Goal: Task Accomplishment & Management: Manage account settings

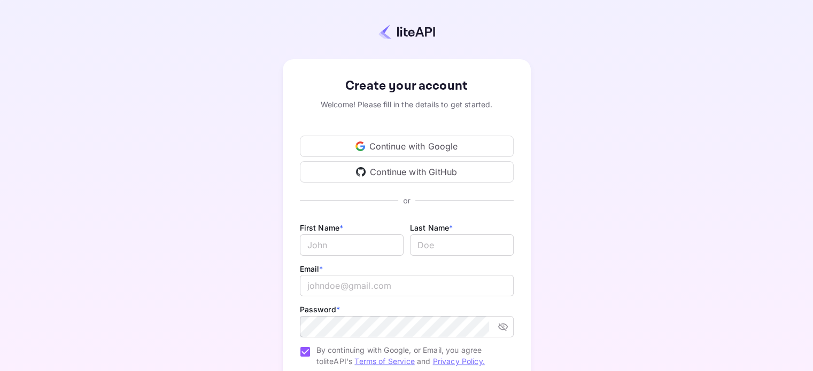
click at [427, 144] on div "Continue with Google" at bounding box center [407, 146] width 214 height 21
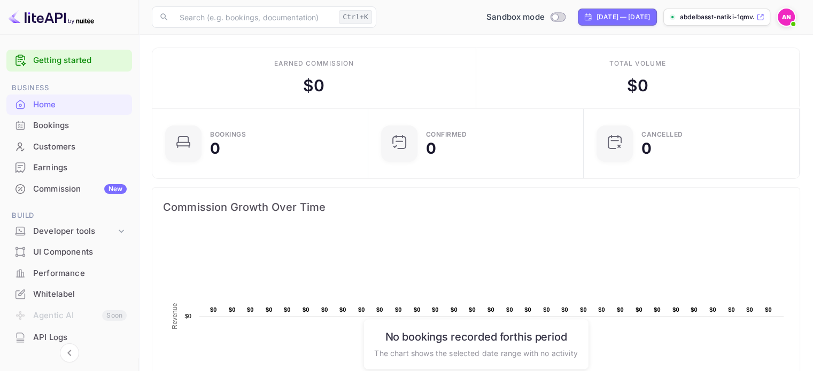
click at [242, 212] on span "Commission Growth Over Time" at bounding box center [476, 207] width 626 height 17
click at [361, 19] on div "Ctrl+K" at bounding box center [355, 17] width 33 height 14
click at [265, 9] on input "text" at bounding box center [253, 16] width 161 height 21
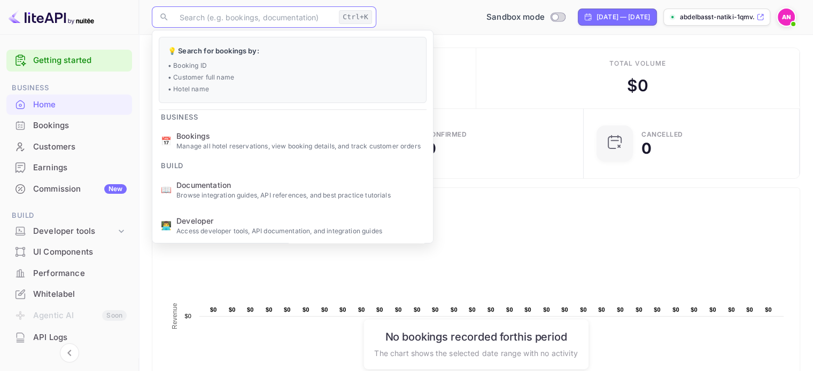
click at [548, 57] on div "Total volume $ 0" at bounding box center [638, 78] width 324 height 60
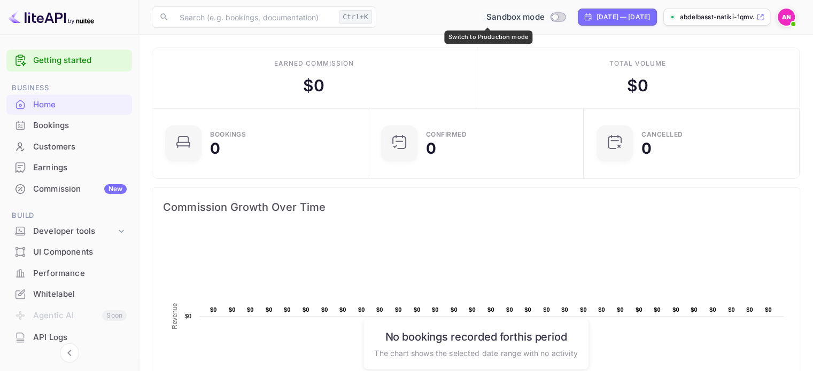
click at [544, 17] on input "Switch to Production mode" at bounding box center [554, 16] width 21 height 7
checkbox input "false"
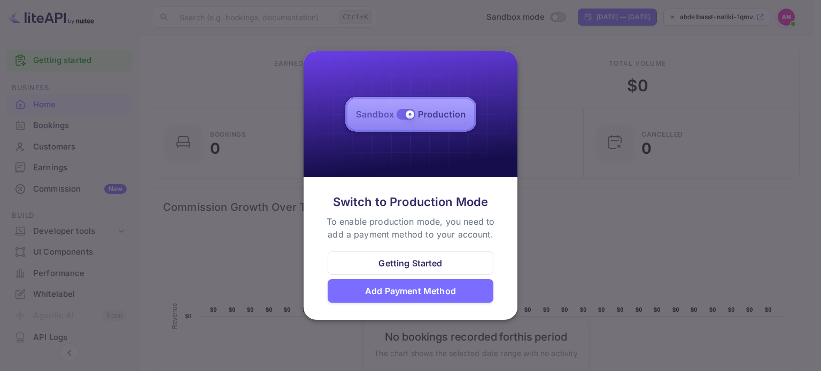
click at [526, 95] on div at bounding box center [410, 185] width 821 height 371
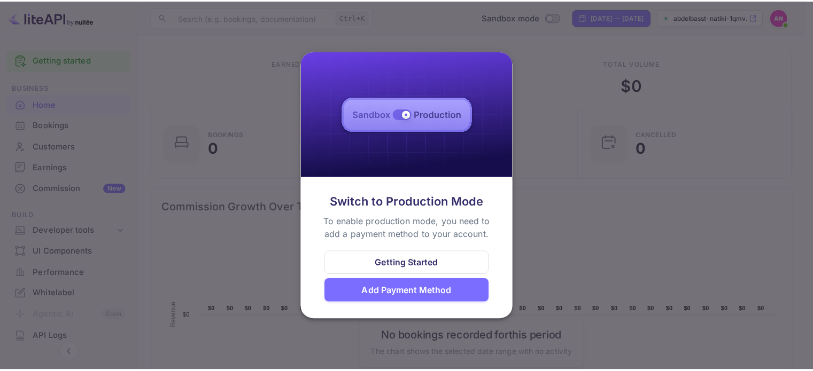
scroll to position [9, 9]
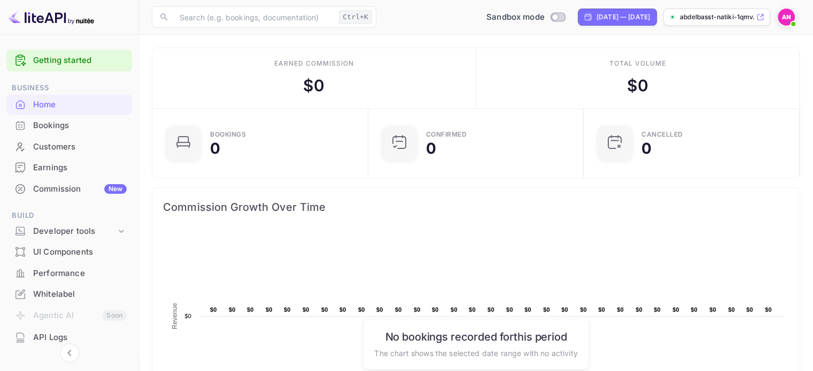
click at [761, 19] on icon at bounding box center [760, 16] width 8 height 7
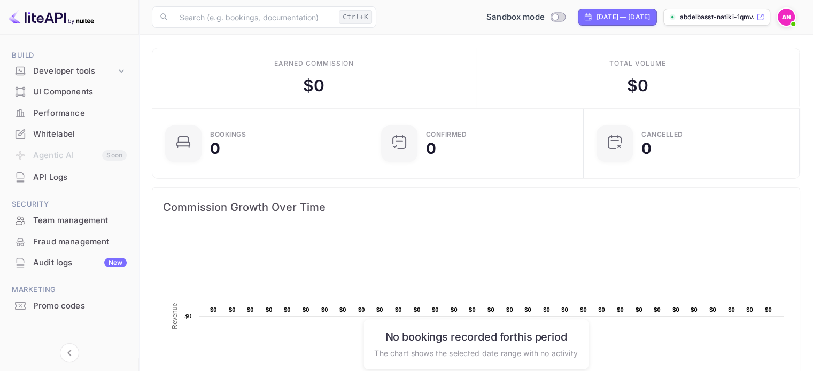
scroll to position [165, 0]
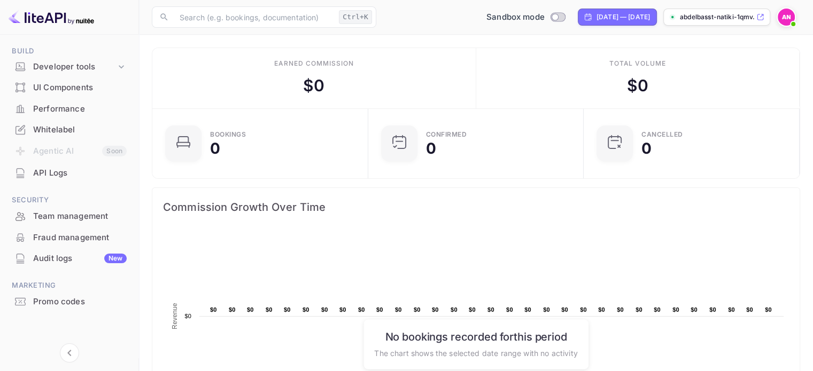
click at [41, 303] on div "Promo codes" at bounding box center [80, 302] width 94 height 12
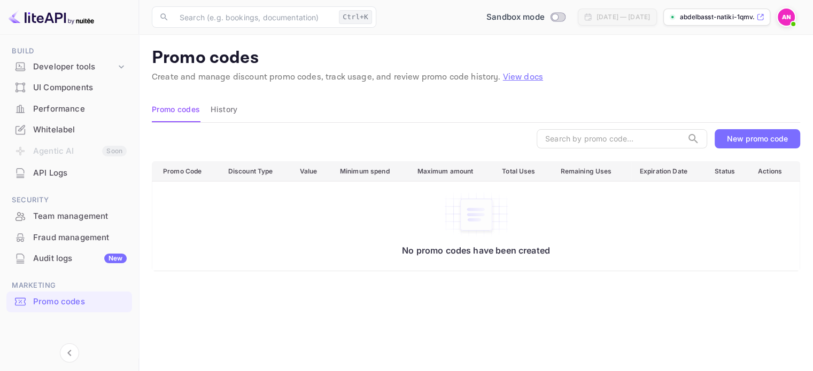
click at [740, 137] on div "New promo code" at bounding box center [757, 138] width 61 height 9
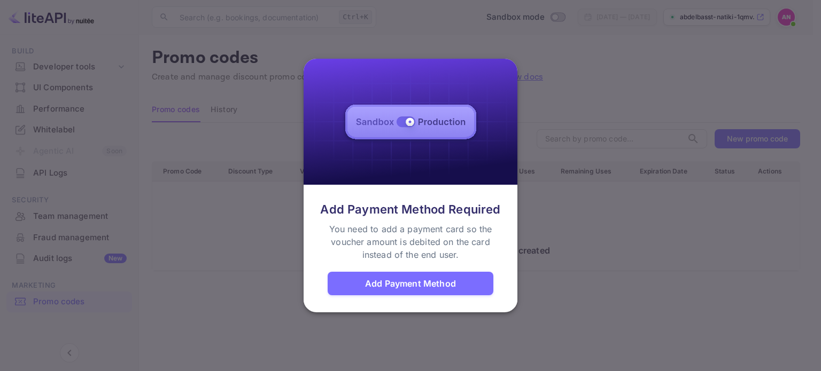
click at [430, 282] on div "Add Payment Method" at bounding box center [410, 283] width 91 height 13
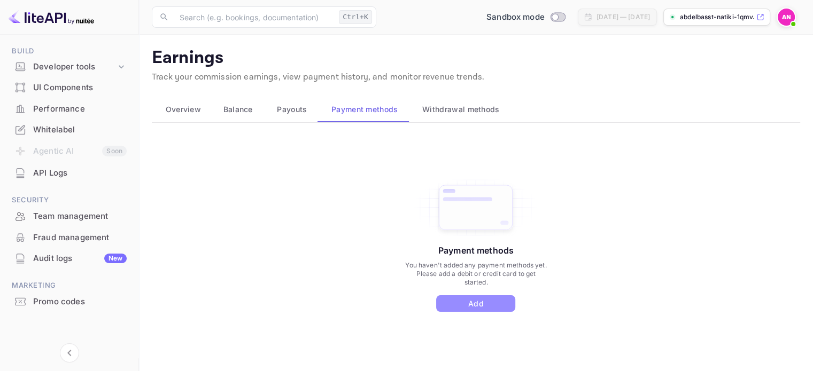
click at [491, 303] on button "Add" at bounding box center [475, 304] width 79 height 17
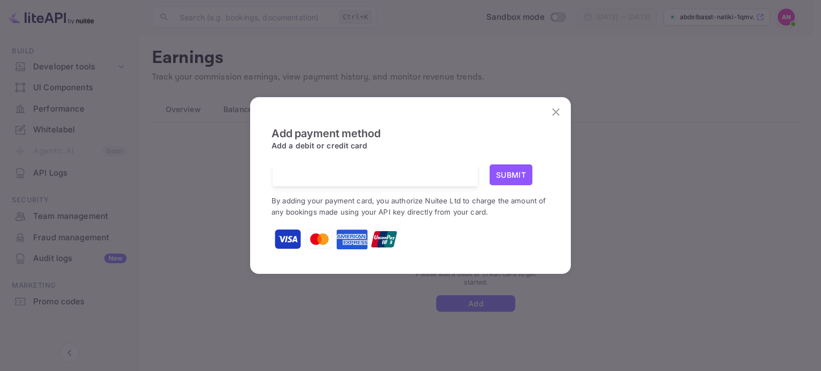
click at [560, 114] on icon "close" at bounding box center [555, 112] width 13 height 13
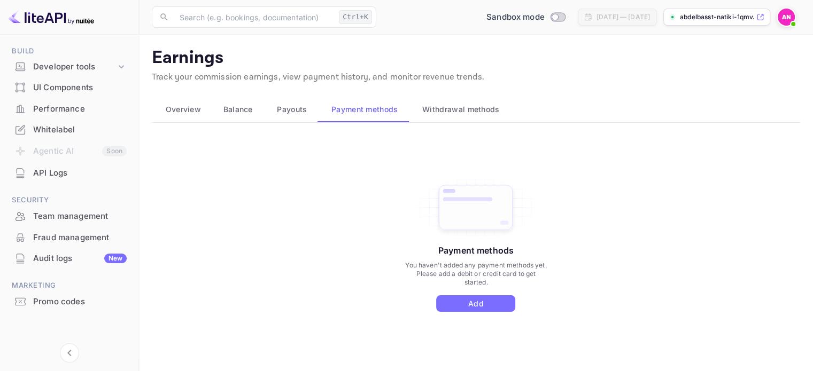
drag, startPoint x: 757, startPoint y: 17, endPoint x: 797, endPoint y: 95, distance: 88.0
click at [797, 97] on div "Overview Balance Payouts Payment methods Withdrawal methods" at bounding box center [476, 110] width 648 height 26
click at [788, 13] on img at bounding box center [785, 17] width 17 height 17
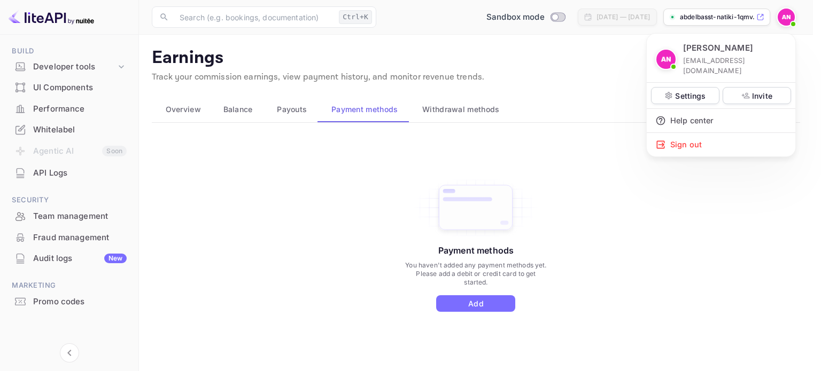
click at [788, 13] on div at bounding box center [410, 185] width 821 height 371
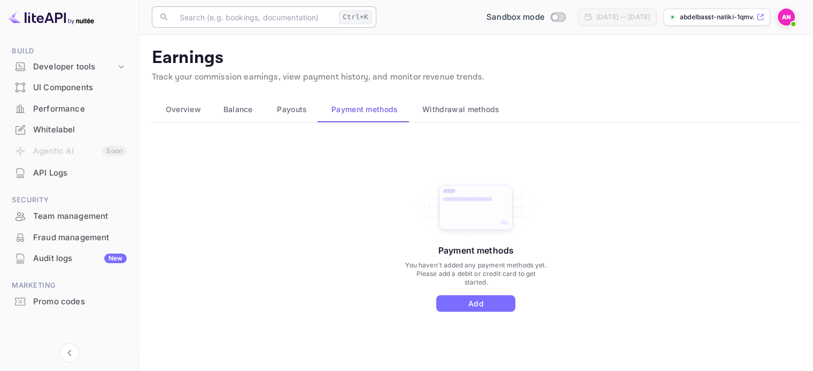
click at [353, 22] on div "Ctrl+K" at bounding box center [355, 17] width 33 height 14
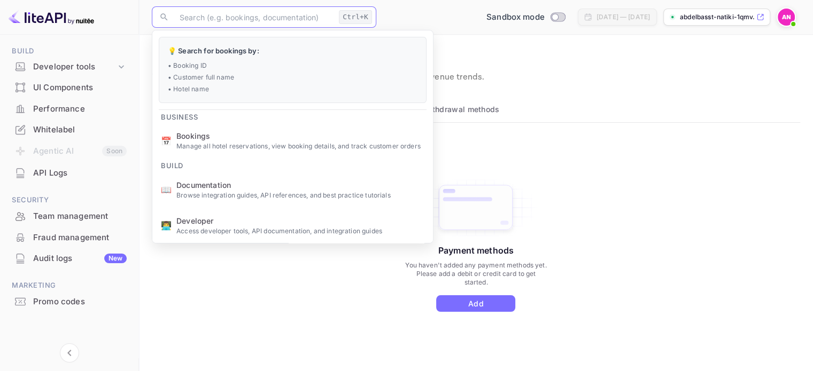
click at [254, 17] on input "text" at bounding box center [253, 16] width 161 height 21
click at [742, 166] on div "Payment methods You haven't added any payment methods yet. Please add a debit o…" at bounding box center [476, 256] width 648 height 240
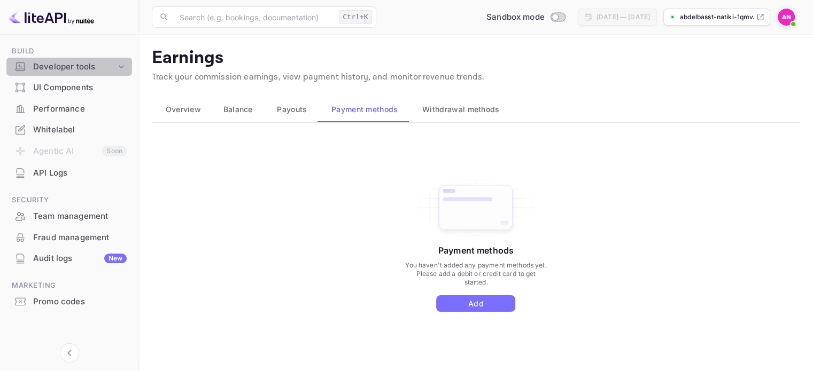
click at [94, 67] on div "Developer tools" at bounding box center [74, 67] width 83 height 12
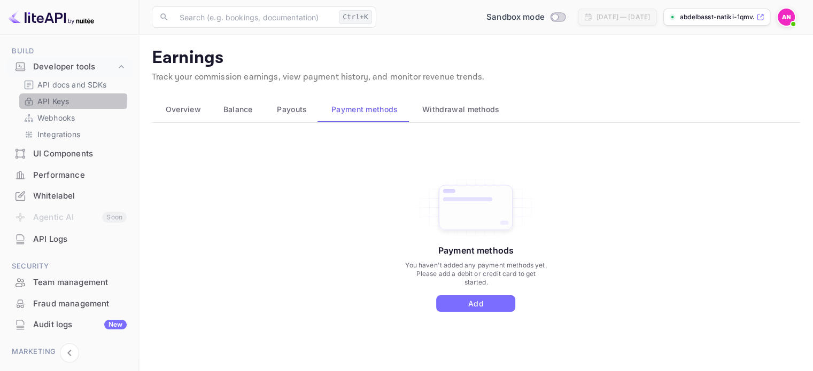
click at [52, 98] on p "API Keys" at bounding box center [53, 101] width 32 height 11
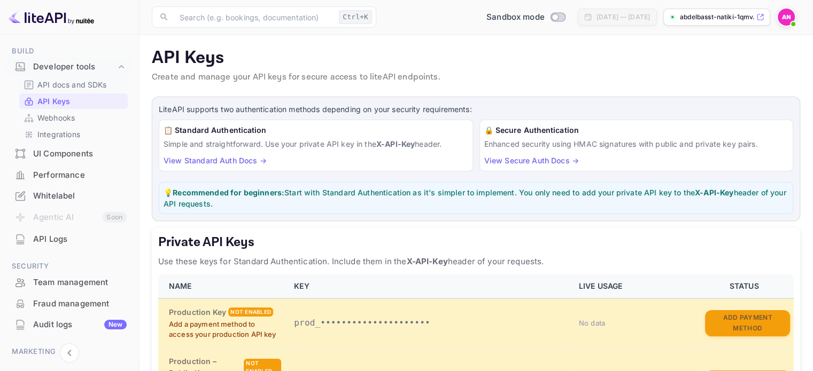
click at [73, 81] on p "API docs and SDKs" at bounding box center [71, 84] width 69 height 11
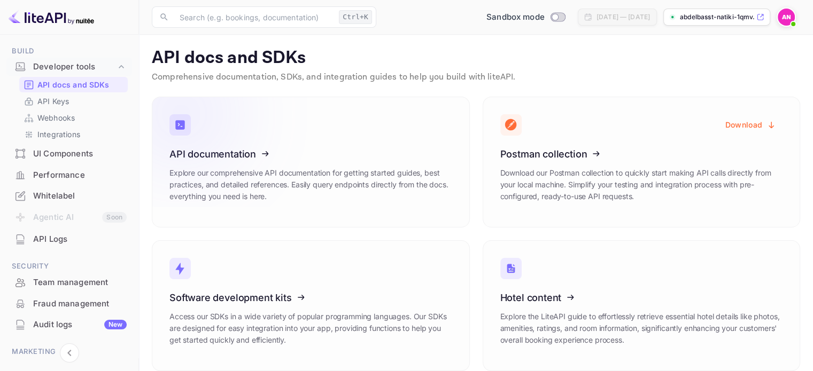
click at [252, 150] on icon at bounding box center [235, 152] width 166 height 110
click at [363, 19] on div "Ctrl+K" at bounding box center [355, 17] width 33 height 14
click at [235, 19] on input "text" at bounding box center [253, 16] width 161 height 21
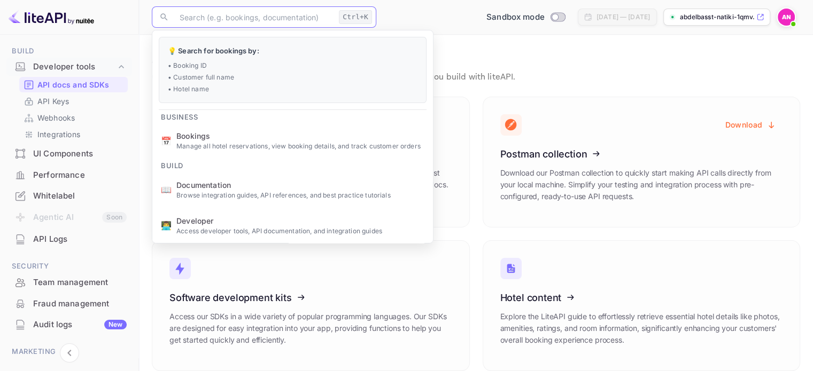
click at [652, 58] on p "API docs and SDKs" at bounding box center [476, 58] width 648 height 21
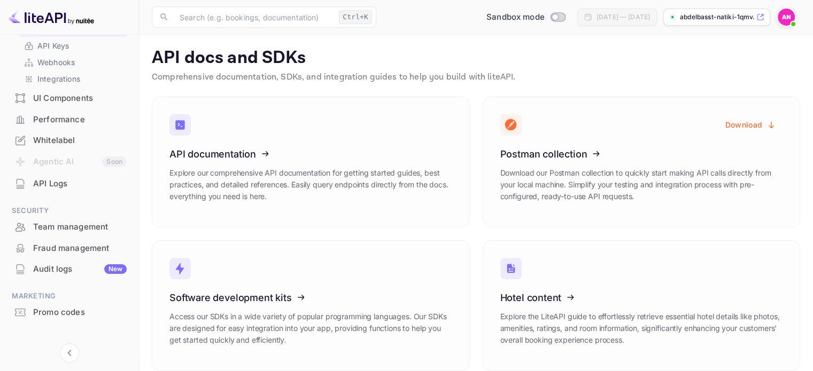
scroll to position [231, 0]
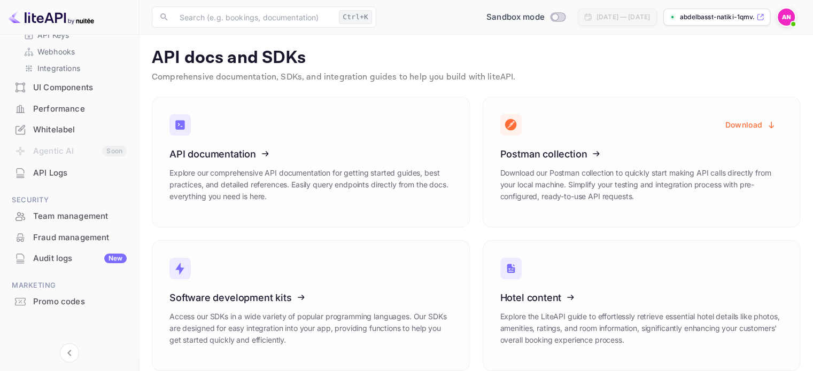
click at [74, 301] on div "Promo codes" at bounding box center [80, 302] width 94 height 12
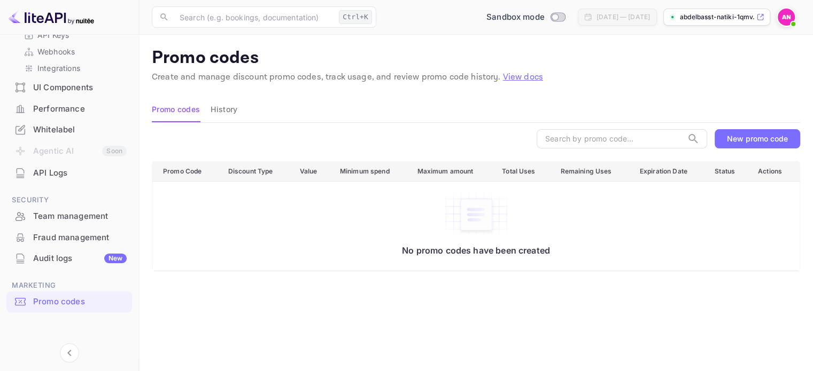
click at [503, 76] on link "View docs" at bounding box center [523, 77] width 40 height 11
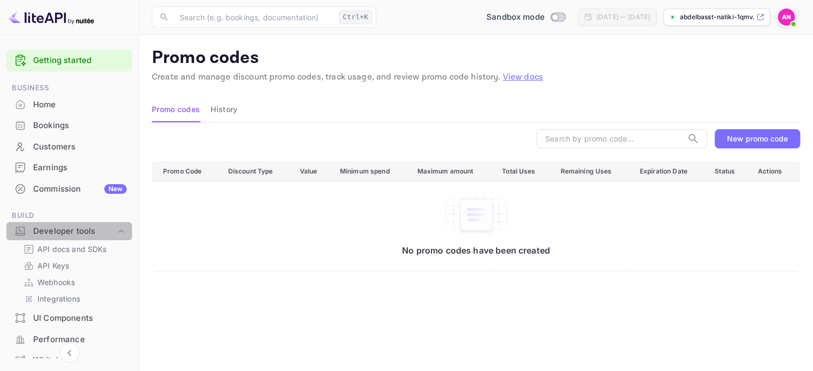
click at [72, 229] on div "Developer tools" at bounding box center [74, 232] width 83 height 12
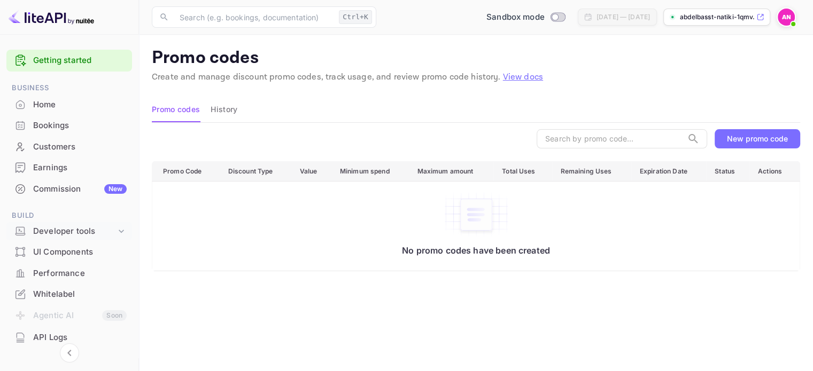
click at [17, 229] on icon at bounding box center [20, 231] width 11 height 11
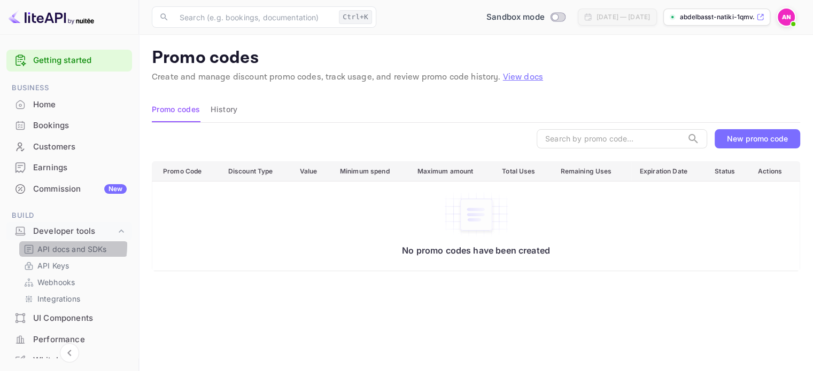
click at [49, 245] on p "API docs and SDKs" at bounding box center [71, 249] width 69 height 11
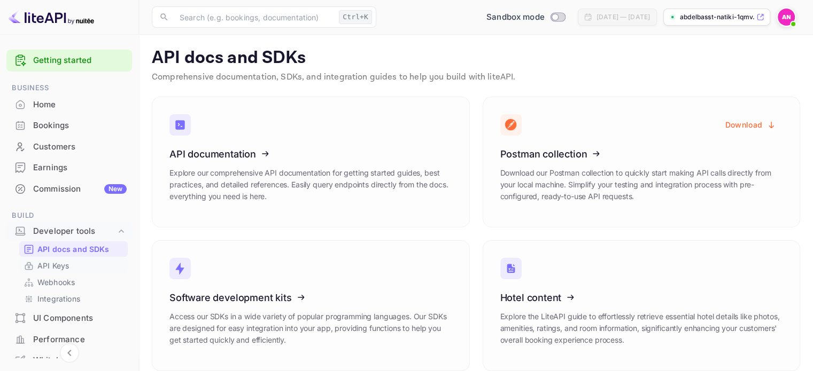
click at [55, 263] on p "API Keys" at bounding box center [53, 265] width 32 height 11
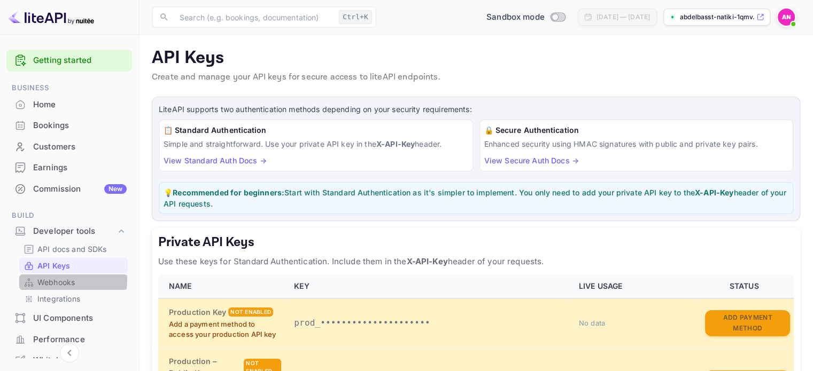
click at [53, 279] on p "Webhooks" at bounding box center [55, 282] width 37 height 11
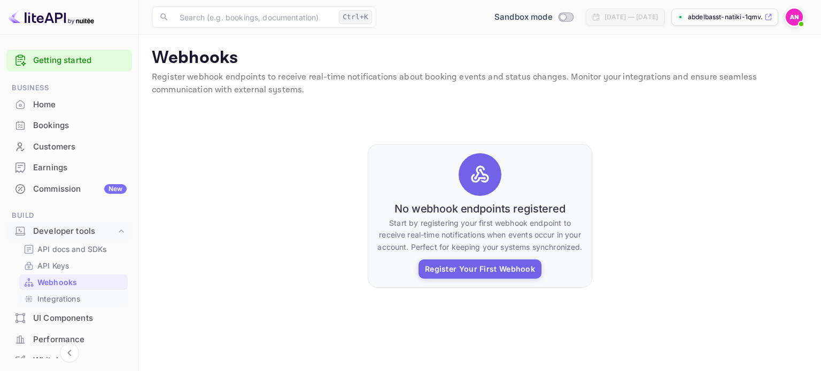
click at [62, 296] on p "Integrations" at bounding box center [58, 298] width 43 height 11
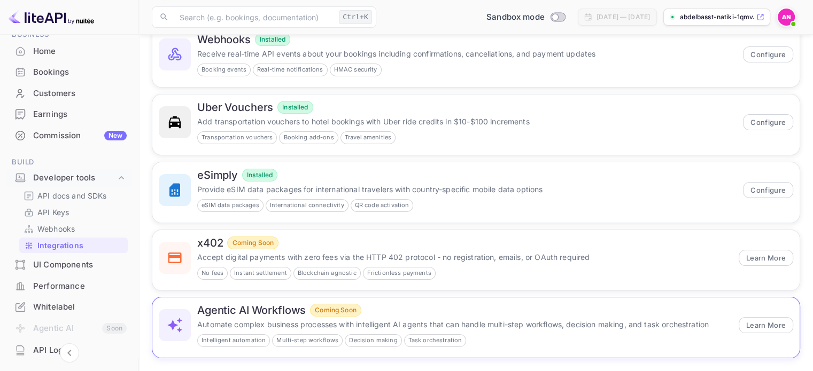
scroll to position [114, 0]
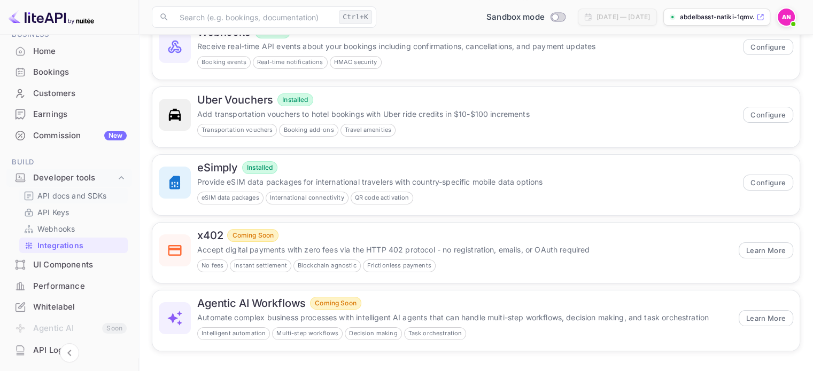
click at [78, 194] on p "API docs and SDKs" at bounding box center [71, 195] width 69 height 11
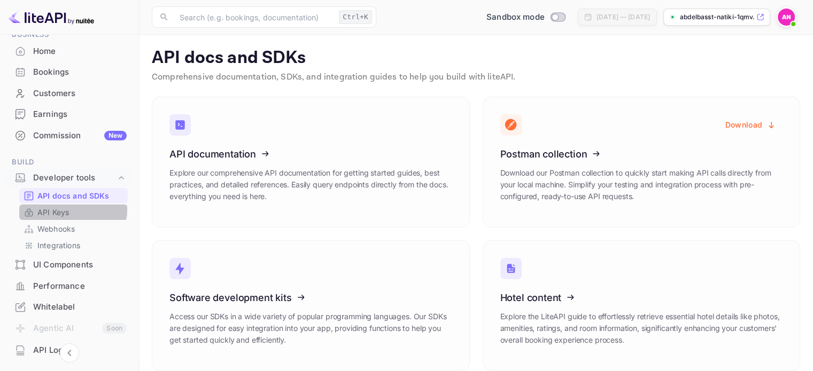
click at [68, 209] on p "API Keys" at bounding box center [53, 212] width 32 height 11
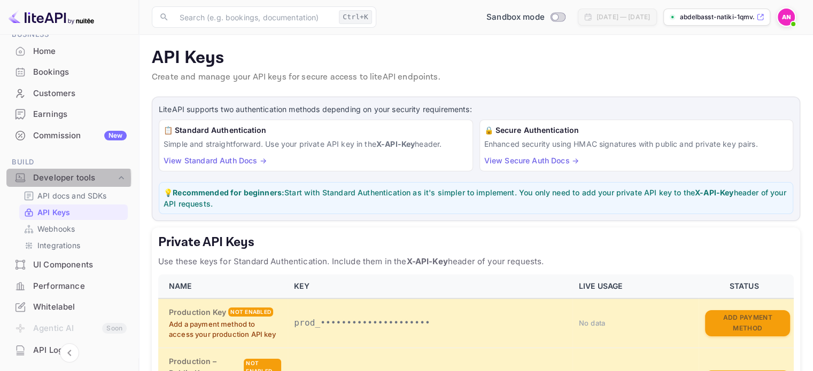
click at [39, 178] on div "Developer tools" at bounding box center [74, 178] width 83 height 12
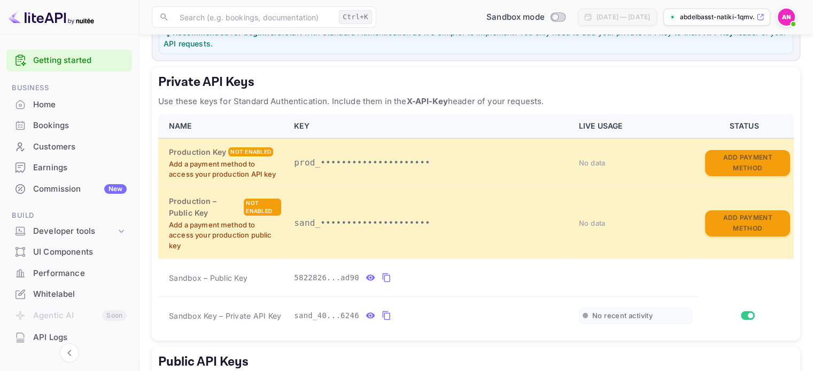
drag, startPoint x: 27, startPoint y: 19, endPoint x: 35, endPoint y: 14, distance: 8.9
click at [28, 19] on img at bounding box center [51, 17] width 85 height 17
click at [35, 14] on img at bounding box center [51, 17] width 85 height 17
click at [71, 17] on img at bounding box center [51, 17] width 85 height 17
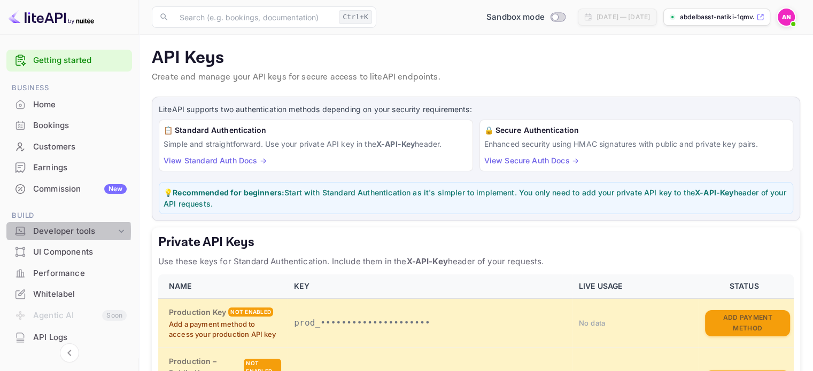
click at [18, 231] on icon at bounding box center [20, 231] width 11 height 11
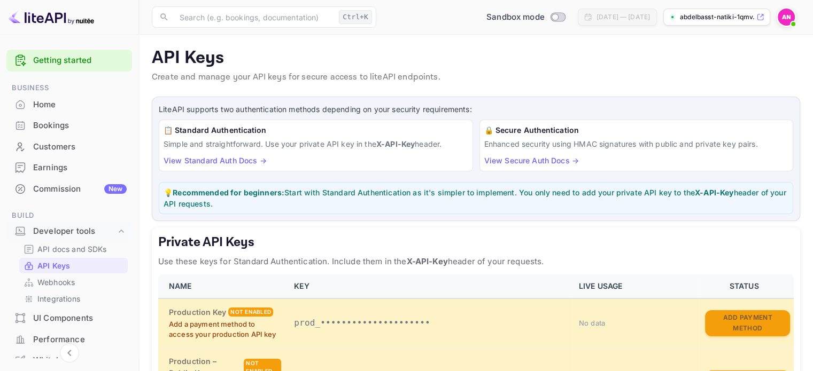
click at [224, 161] on link "View Standard Auth Docs →" at bounding box center [215, 160] width 103 height 9
click at [52, 100] on div "Home" at bounding box center [80, 105] width 94 height 12
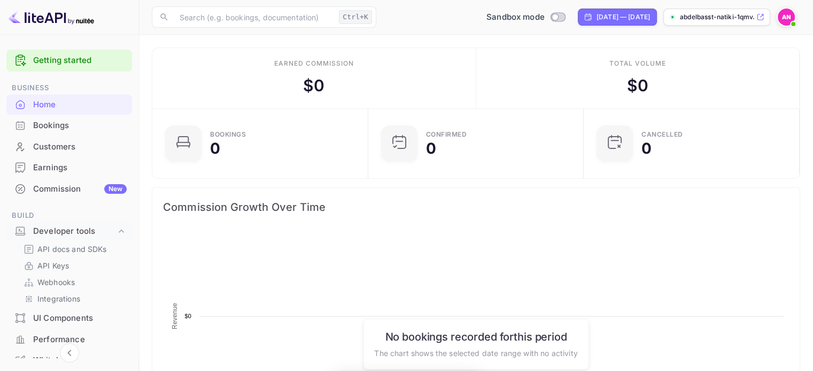
scroll to position [166, 201]
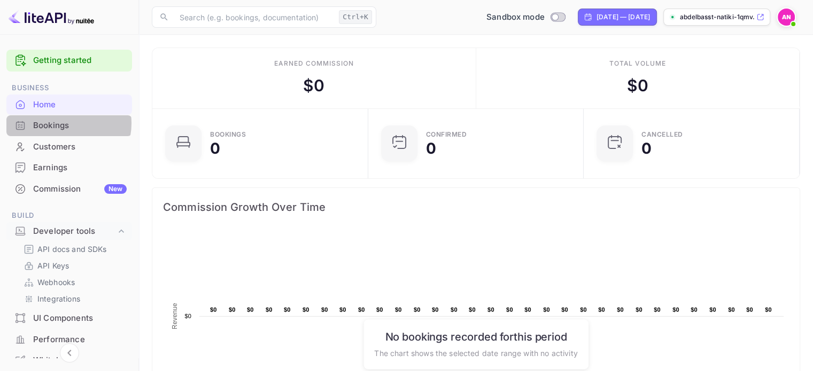
click at [63, 123] on div "Bookings" at bounding box center [80, 126] width 94 height 12
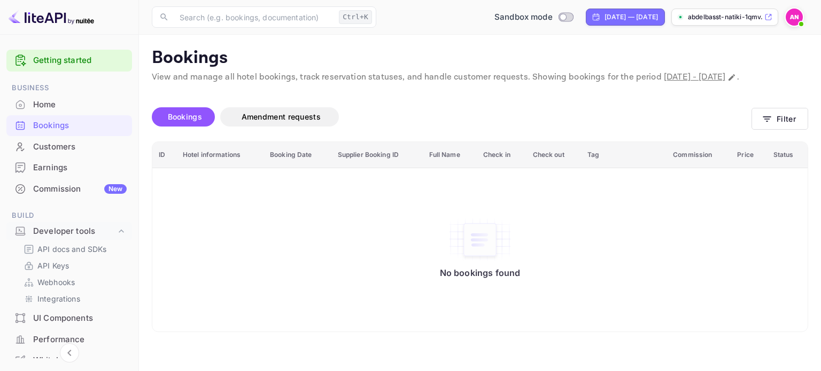
click at [59, 144] on div "Customers" at bounding box center [80, 147] width 94 height 12
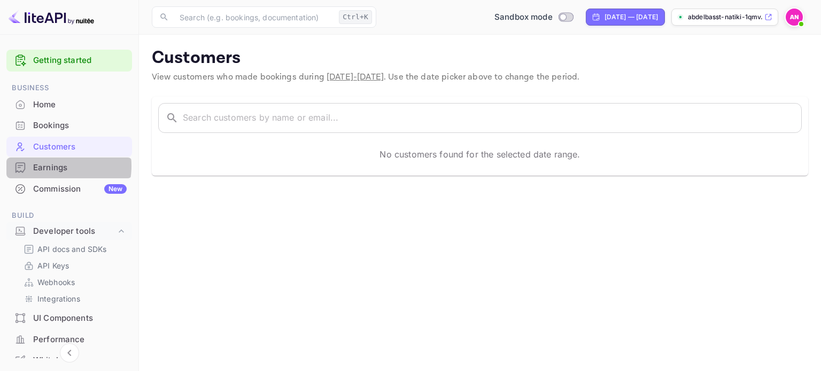
click at [51, 166] on div "Earnings" at bounding box center [80, 168] width 94 height 12
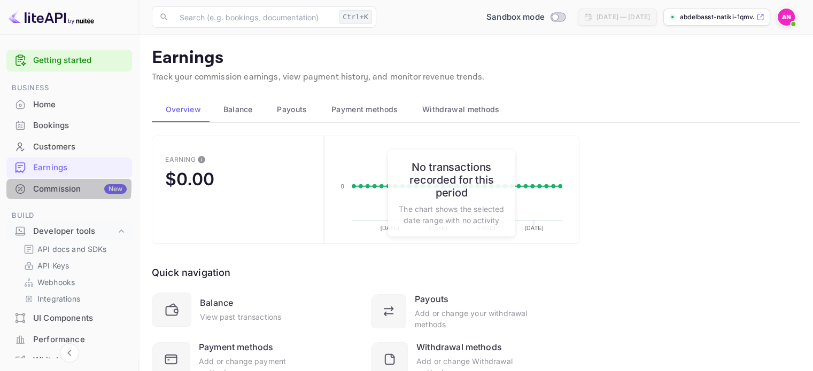
click at [42, 186] on div "Commission New" at bounding box center [80, 189] width 94 height 12
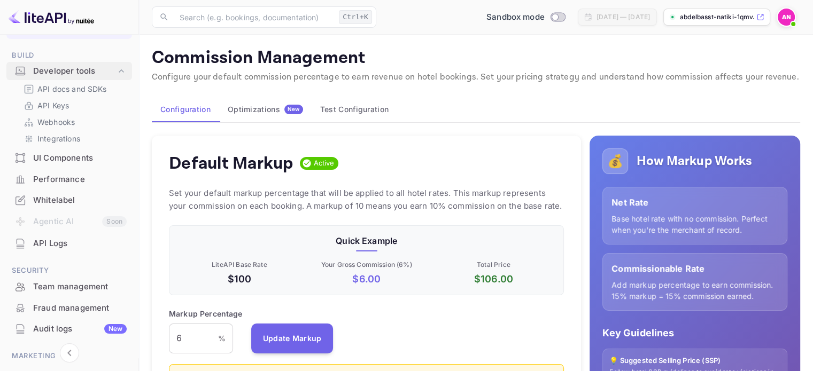
click at [26, 68] on div at bounding box center [20, 71] width 17 height 11
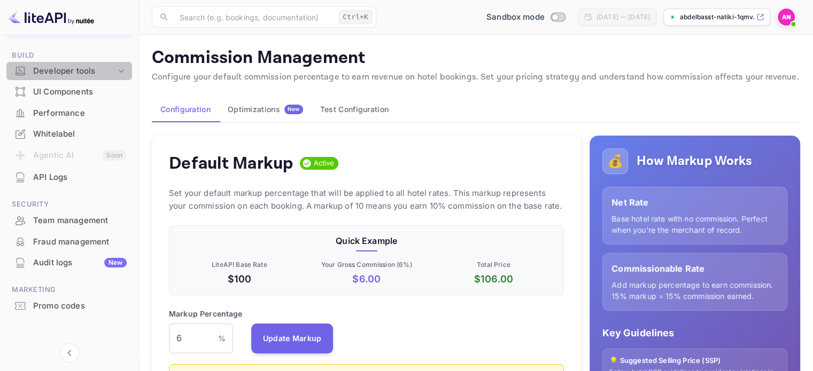
click at [85, 72] on div "Developer tools" at bounding box center [74, 71] width 83 height 12
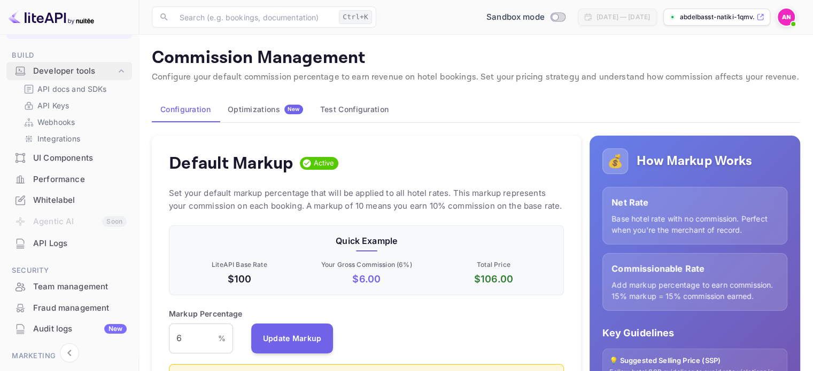
click at [47, 72] on div "Developer tools" at bounding box center [74, 71] width 83 height 12
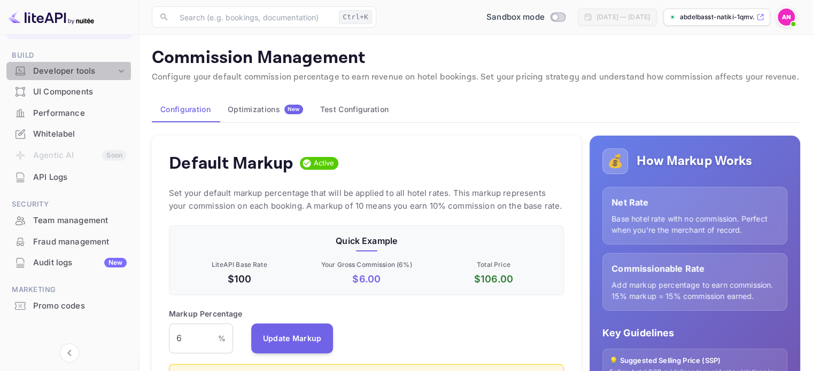
click at [12, 72] on div at bounding box center [20, 71] width 17 height 11
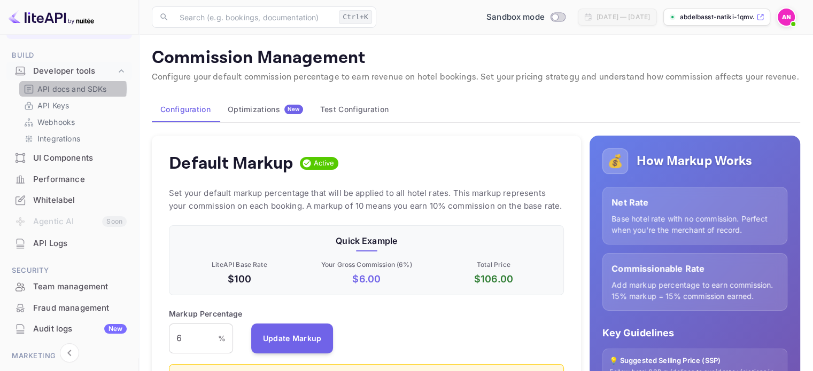
click at [66, 89] on p "API docs and SDKs" at bounding box center [71, 88] width 69 height 11
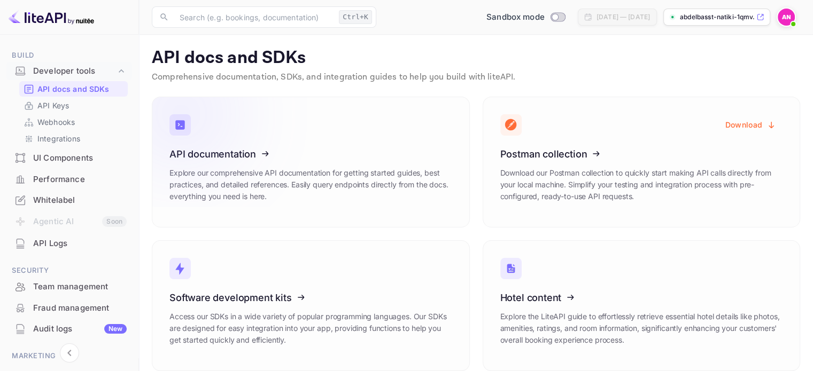
click at [260, 153] on icon at bounding box center [235, 152] width 166 height 110
click at [265, 76] on p "Comprehensive documentation, SDKs, and integration guides to help you build wit…" at bounding box center [476, 77] width 648 height 13
click at [62, 109] on p "API Keys" at bounding box center [53, 105] width 32 height 11
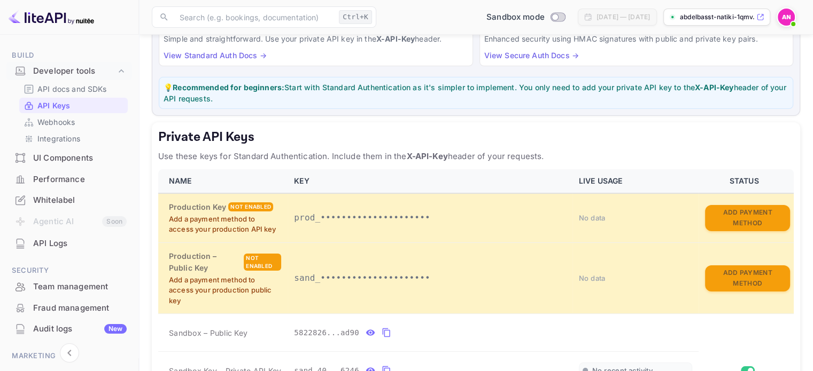
scroll to position [107, 0]
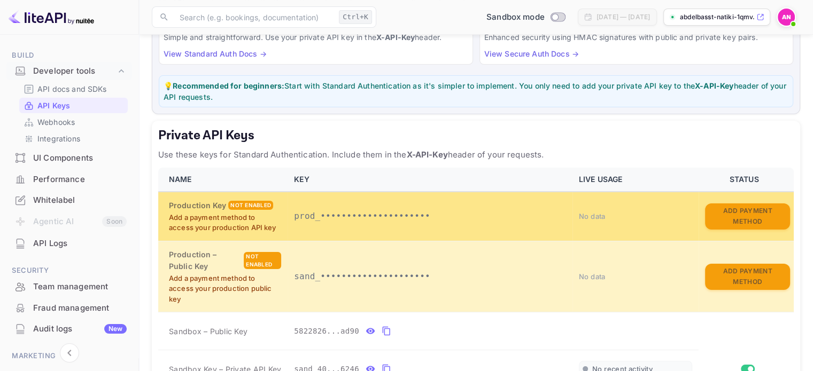
click at [257, 201] on div "Not enabled" at bounding box center [250, 205] width 45 height 9
click at [759, 217] on button "Add Payment Method" at bounding box center [747, 217] width 85 height 26
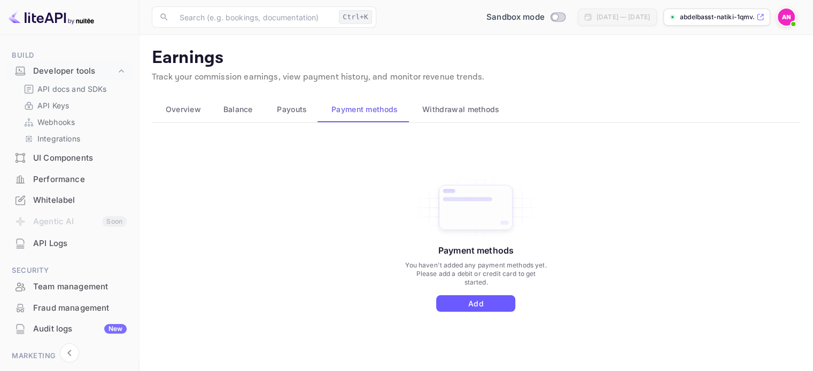
click at [463, 306] on button "Add" at bounding box center [475, 304] width 79 height 17
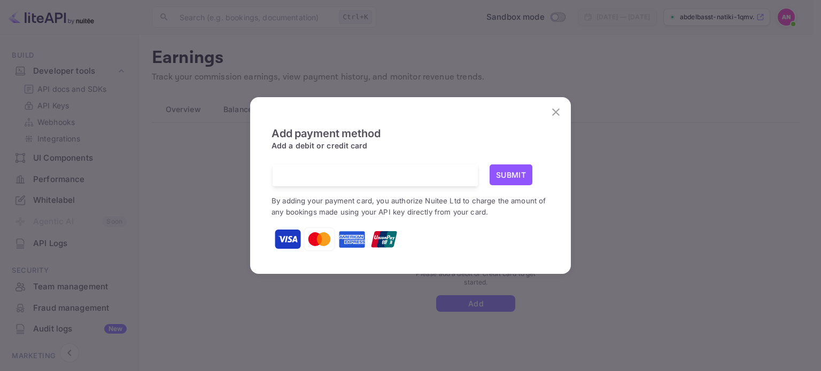
click at [551, 111] on icon "close" at bounding box center [555, 112] width 13 height 13
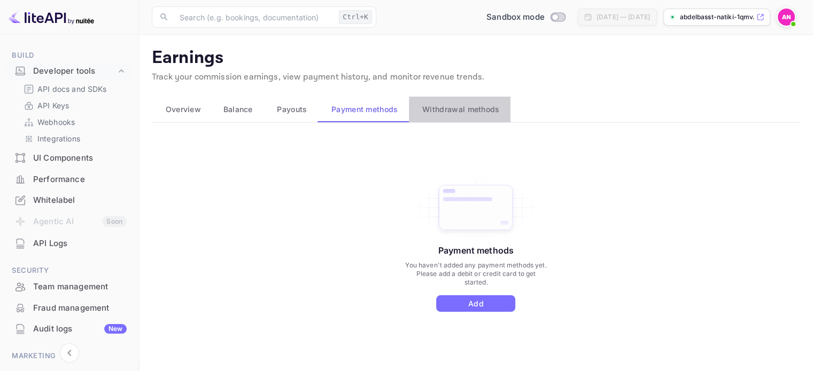
click at [432, 112] on span "Withdrawal methods" at bounding box center [460, 109] width 77 height 13
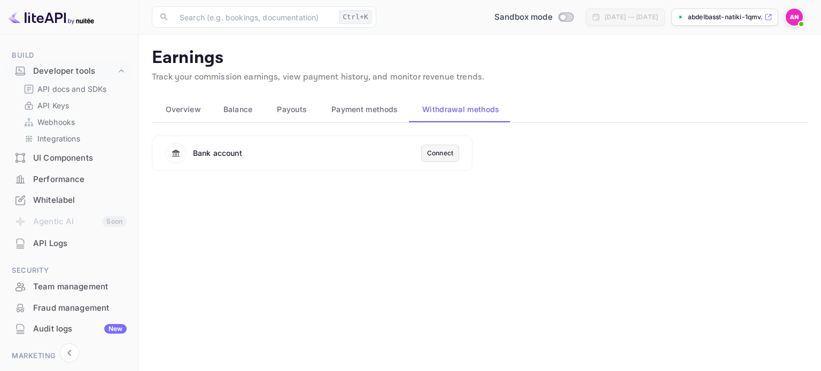
click at [195, 153] on div "Bank account" at bounding box center [217, 152] width 49 height 11
click at [438, 152] on div "Connect" at bounding box center [440, 154] width 26 height 10
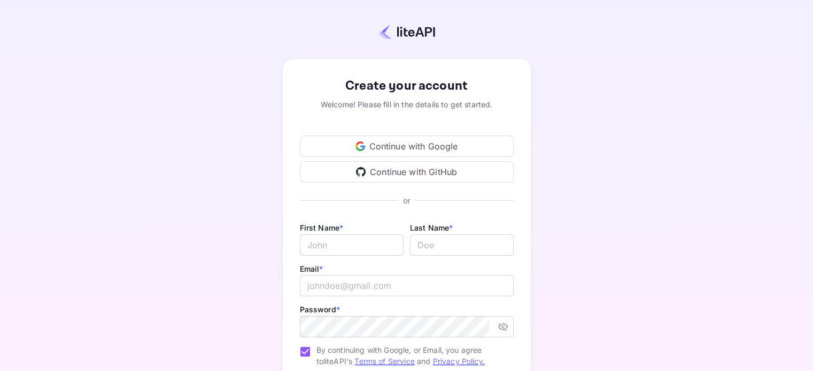
click at [412, 145] on div "Continue with Google" at bounding box center [407, 146] width 214 height 21
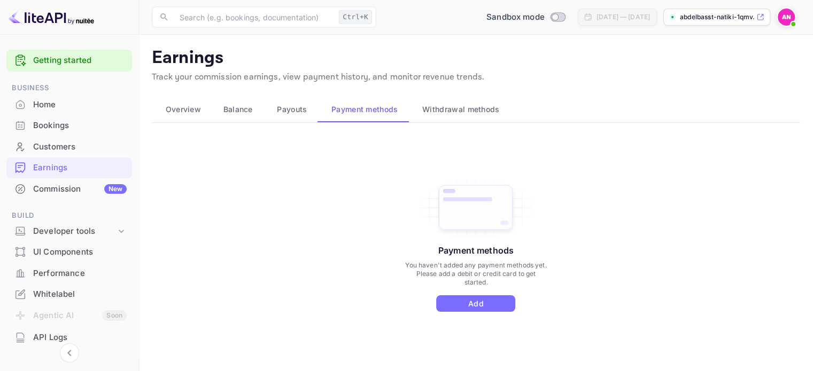
click at [284, 113] on span "Payouts" at bounding box center [292, 109] width 30 height 13
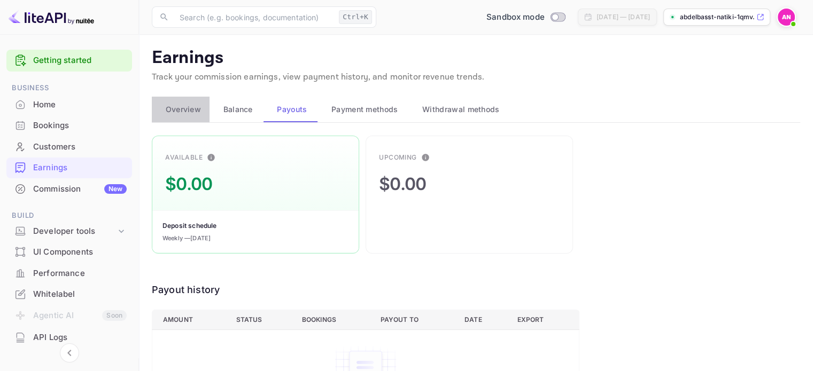
click at [182, 107] on span "Overview" at bounding box center [183, 109] width 35 height 13
